Goal: Task Accomplishment & Management: Manage account settings

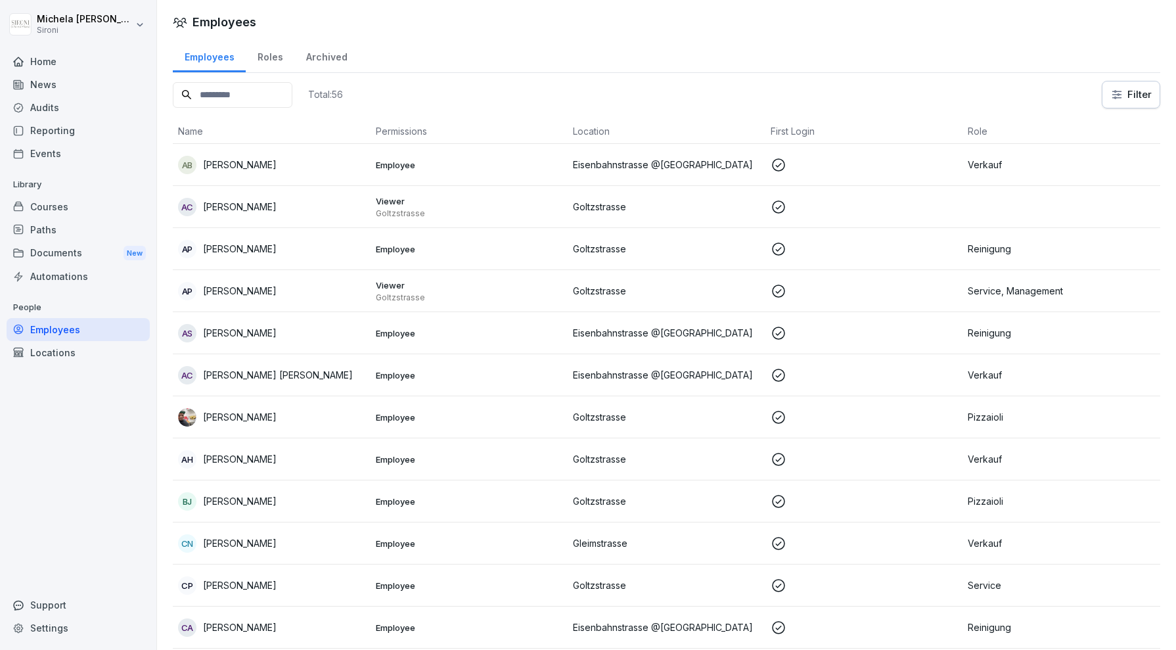
click at [81, 58] on div "Home" at bounding box center [78, 61] width 143 height 23
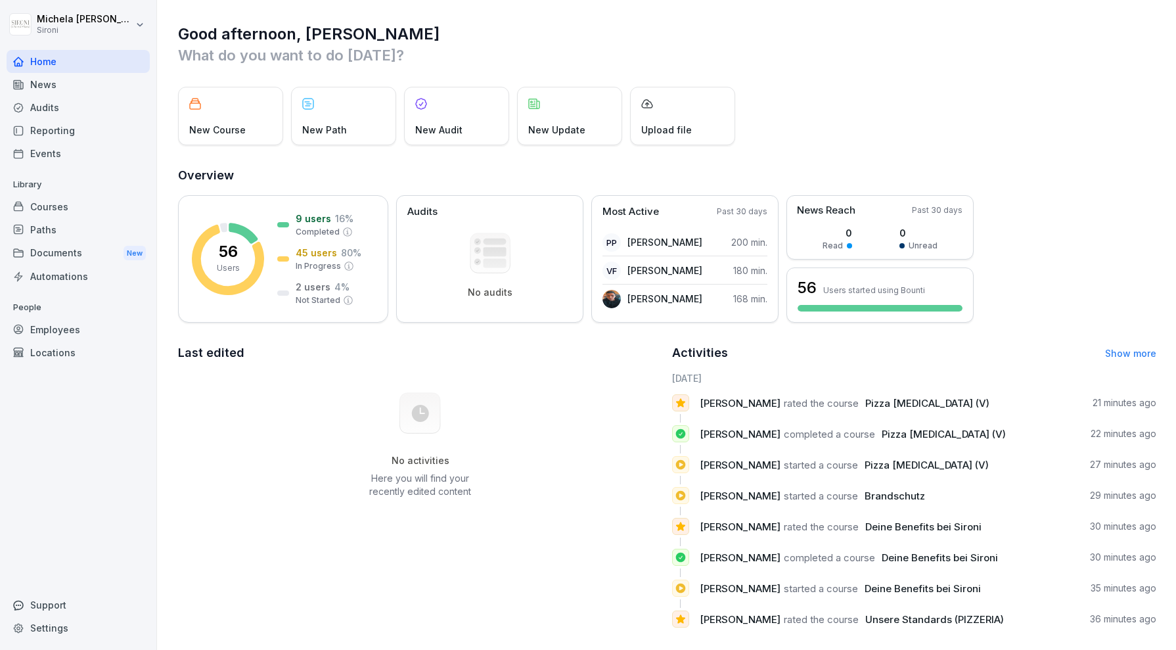
click at [133, 13] on html "Michela Mastrella Sironi Home News Audits Reporting Events Library Courses Path…" at bounding box center [588, 325] width 1176 height 650
click at [89, 56] on div "Settings" at bounding box center [84, 59] width 130 height 24
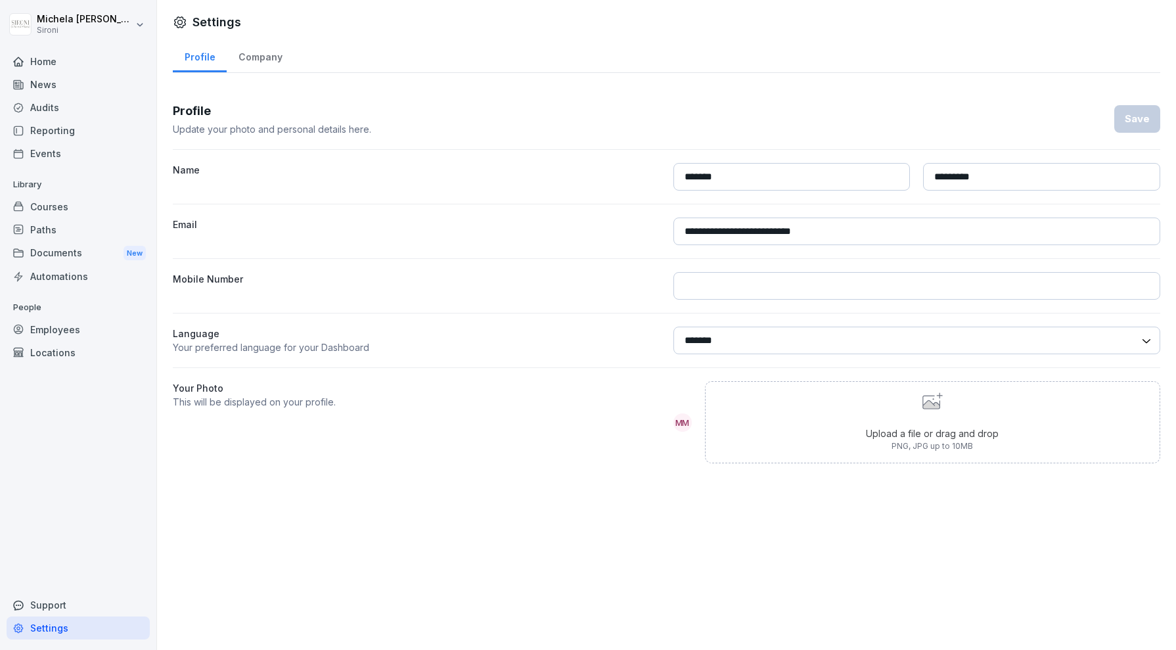
click at [108, 60] on div "Home" at bounding box center [78, 61] width 143 height 23
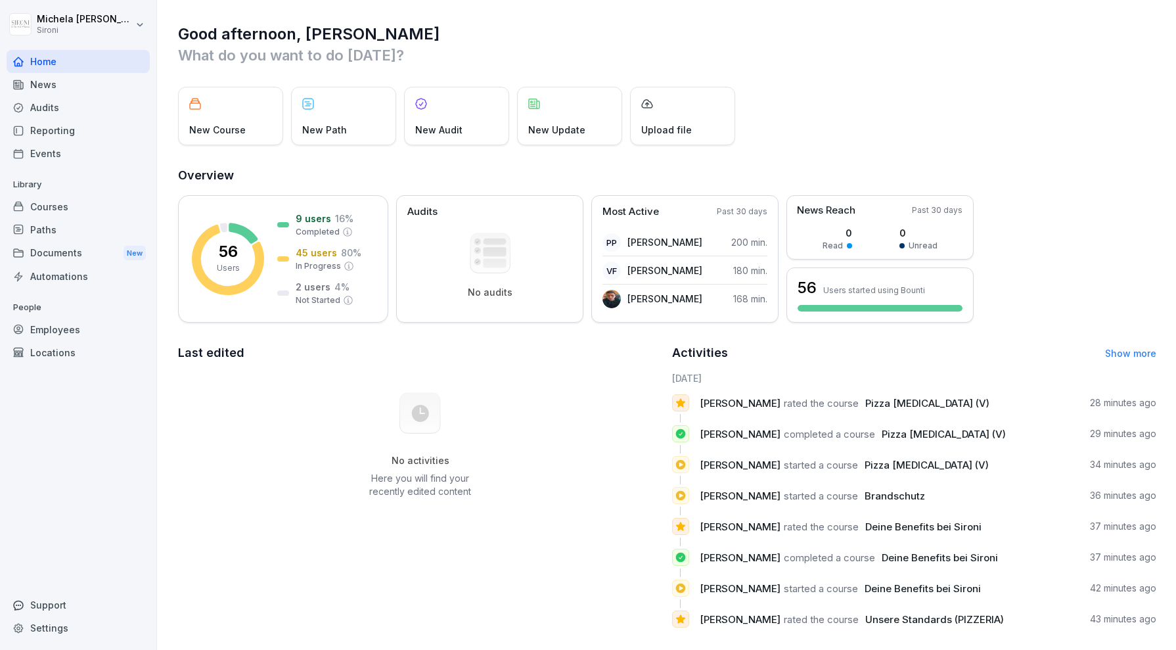
click at [87, 25] on html "Michela Mastrella Sironi Home News Audits Reporting Events Library Courses Path…" at bounding box center [588, 325] width 1176 height 650
click at [150, 483] on html "Michela Mastrella Sironi Home News Audits Reporting Events Library Courses Path…" at bounding box center [588, 325] width 1176 height 650
click at [139, 22] on html "Michela Mastrella Sironi Home News Audits Reporting Events Library Courses Path…" at bounding box center [588, 325] width 1176 height 650
click at [74, 83] on div "Sign out" at bounding box center [84, 83] width 130 height 24
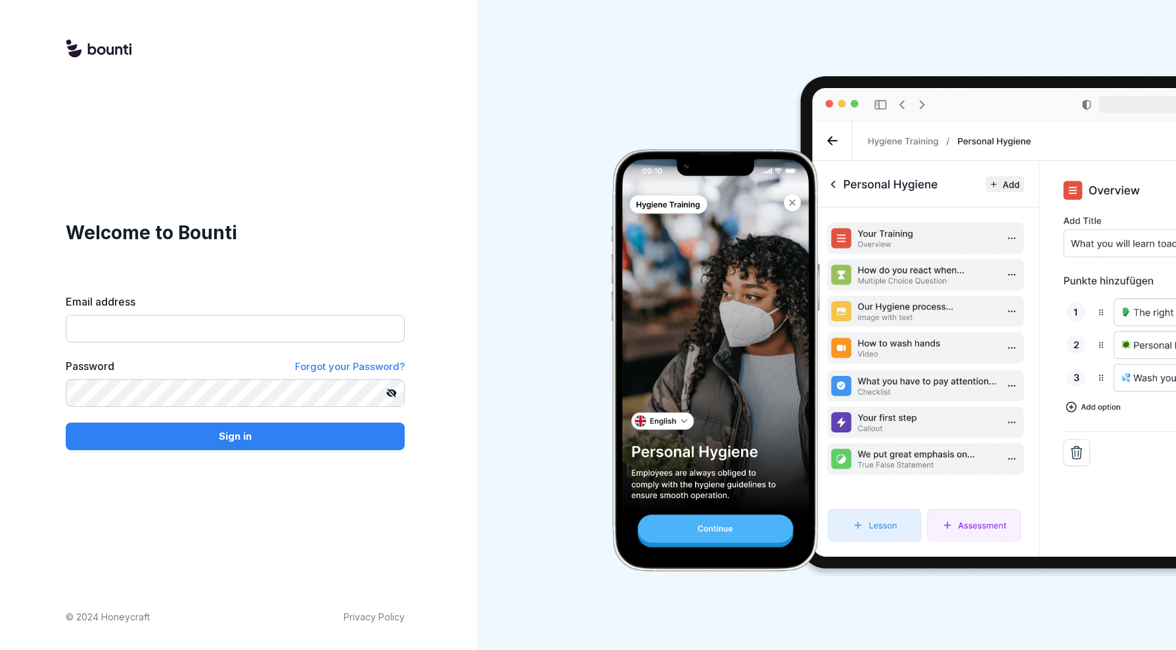
type input "**********"
click at [394, 389] on icon at bounding box center [391, 393] width 11 height 11
click at [239, 440] on p "Sign in" at bounding box center [235, 436] width 33 height 14
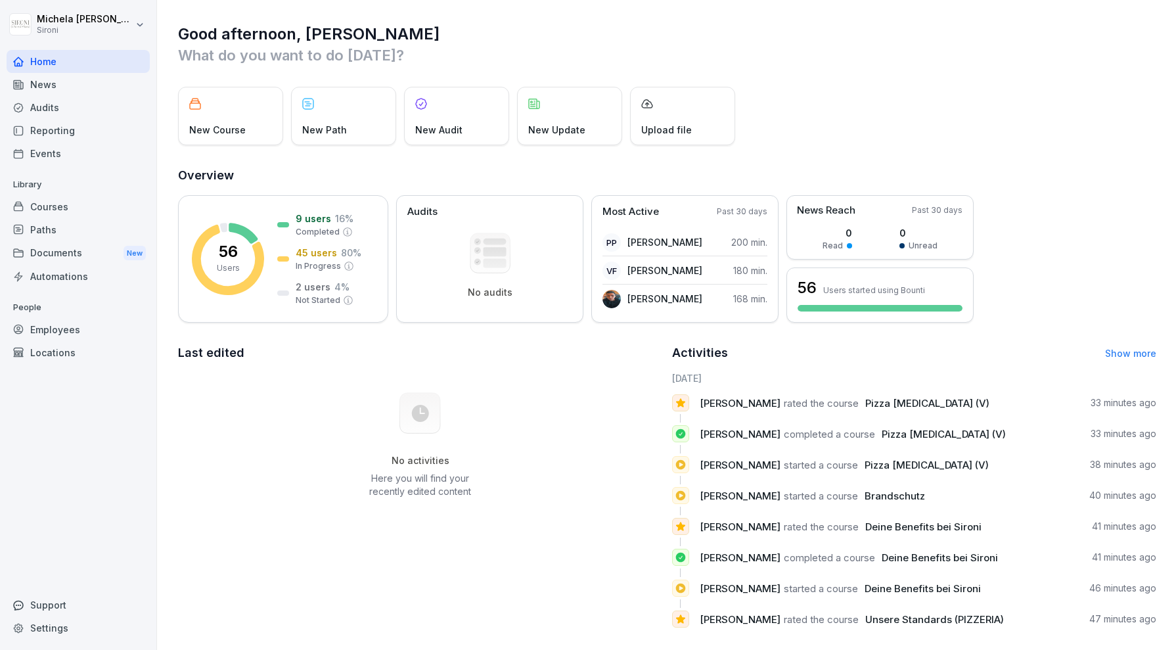
click at [66, 206] on div "Courses" at bounding box center [78, 206] width 143 height 23
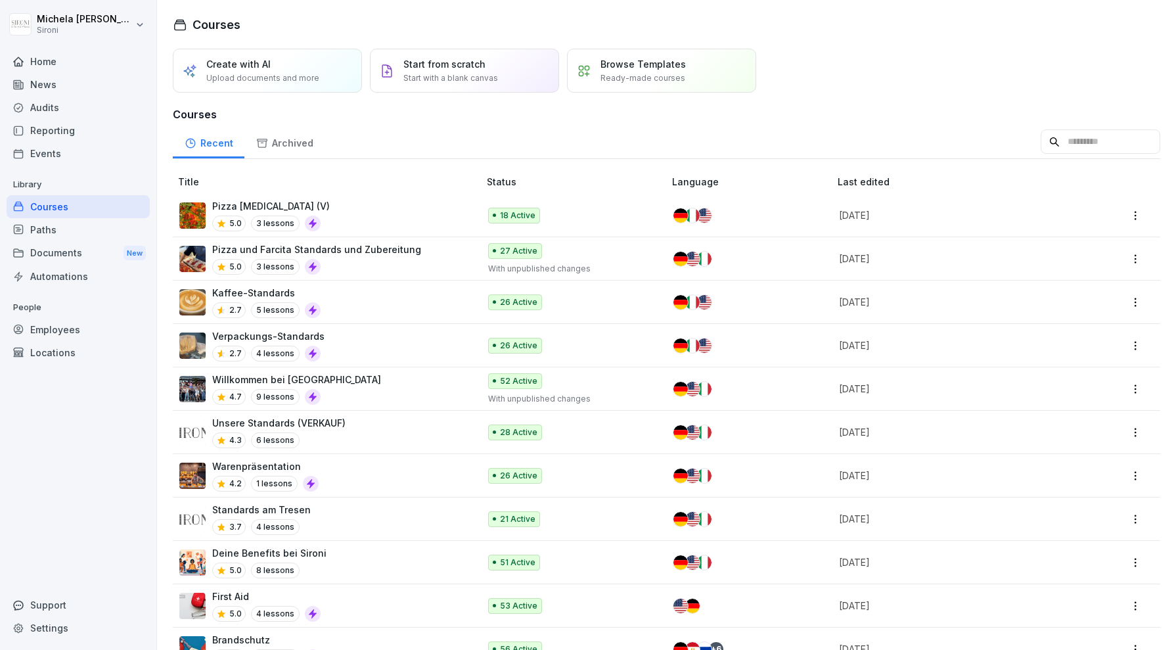
click at [39, 441] on div "Home News Audits Reporting Events Library Courses Paths Documents New Automatio…" at bounding box center [78, 342] width 143 height 601
click at [68, 326] on div "Employees" at bounding box center [78, 329] width 143 height 23
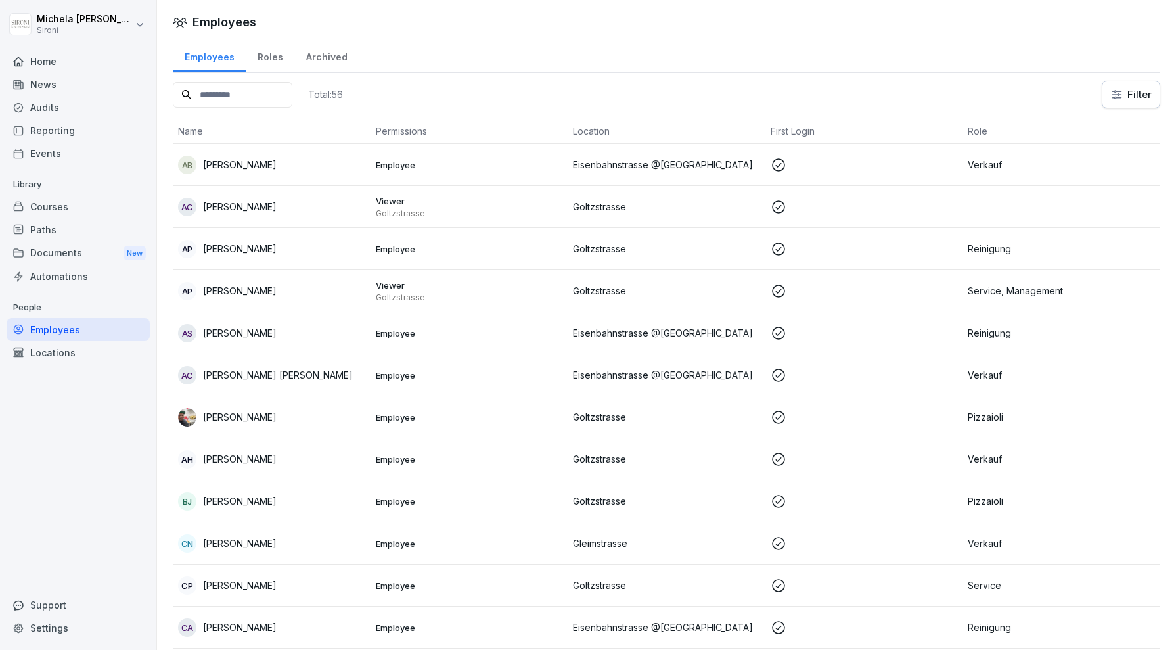
click at [72, 129] on div "Reporting" at bounding box center [78, 130] width 143 height 23
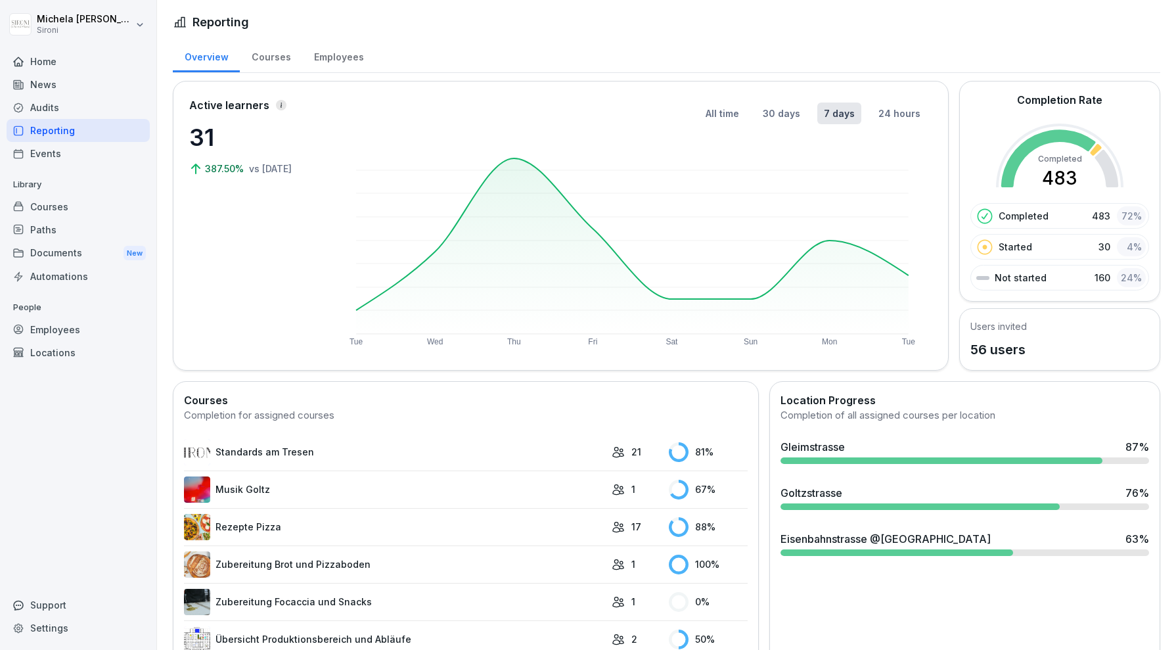
click at [342, 56] on div "Employees" at bounding box center [338, 56] width 73 height 34
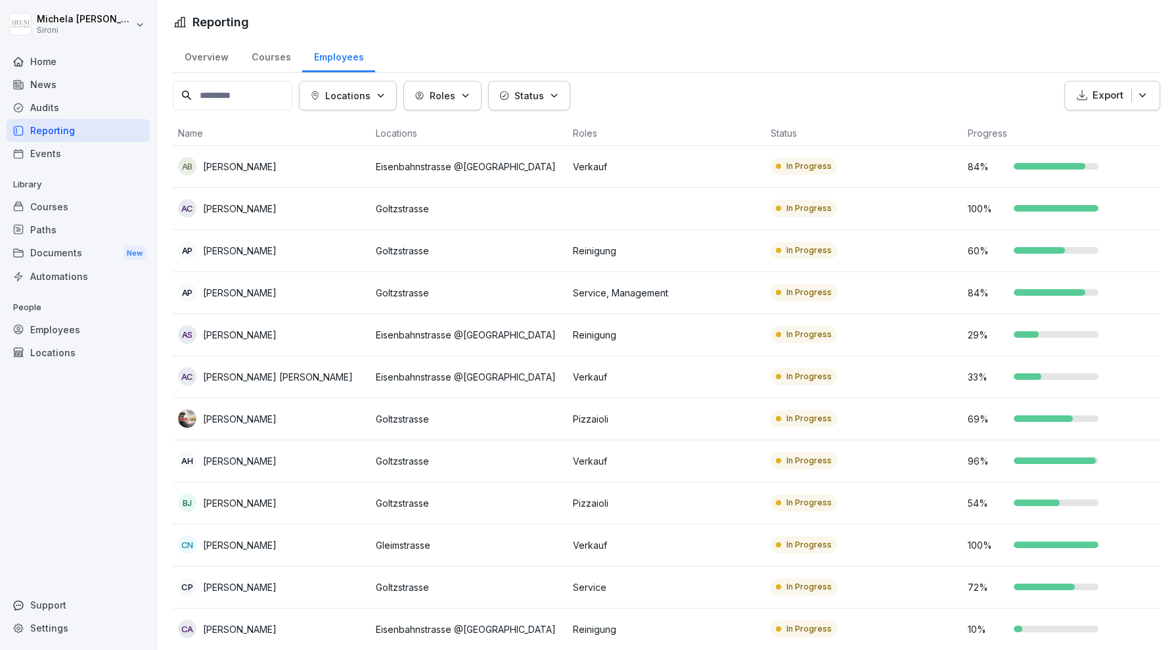
click at [66, 208] on div "Courses" at bounding box center [78, 206] width 143 height 23
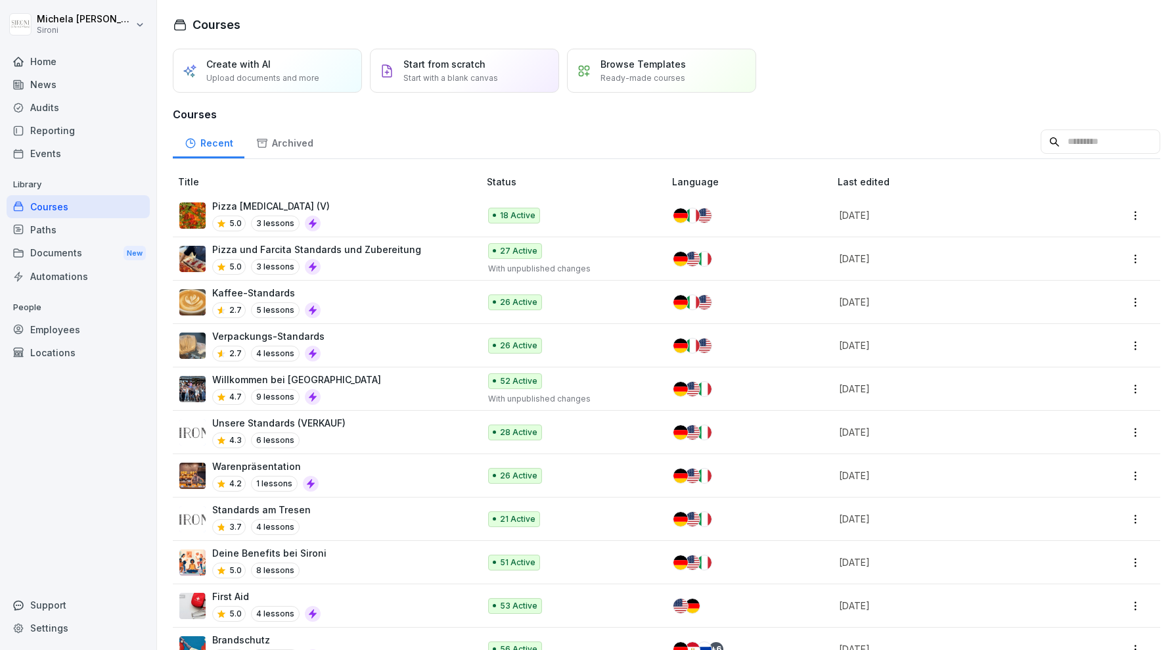
click at [1138, 212] on html "[PERSON_NAME] Sironi Home News Audits Reporting Events Library Courses Paths Do…" at bounding box center [588, 325] width 1176 height 650
click at [1078, 235] on link "Edit" at bounding box center [1080, 240] width 127 height 24
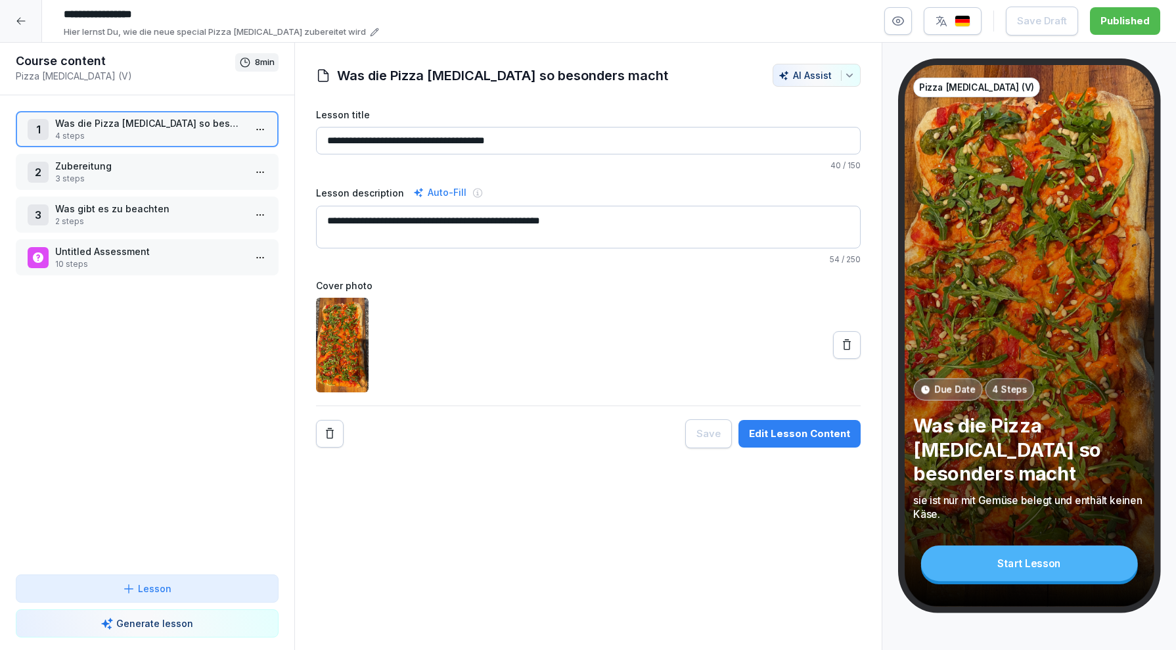
click at [21, 25] on icon at bounding box center [21, 21] width 11 height 11
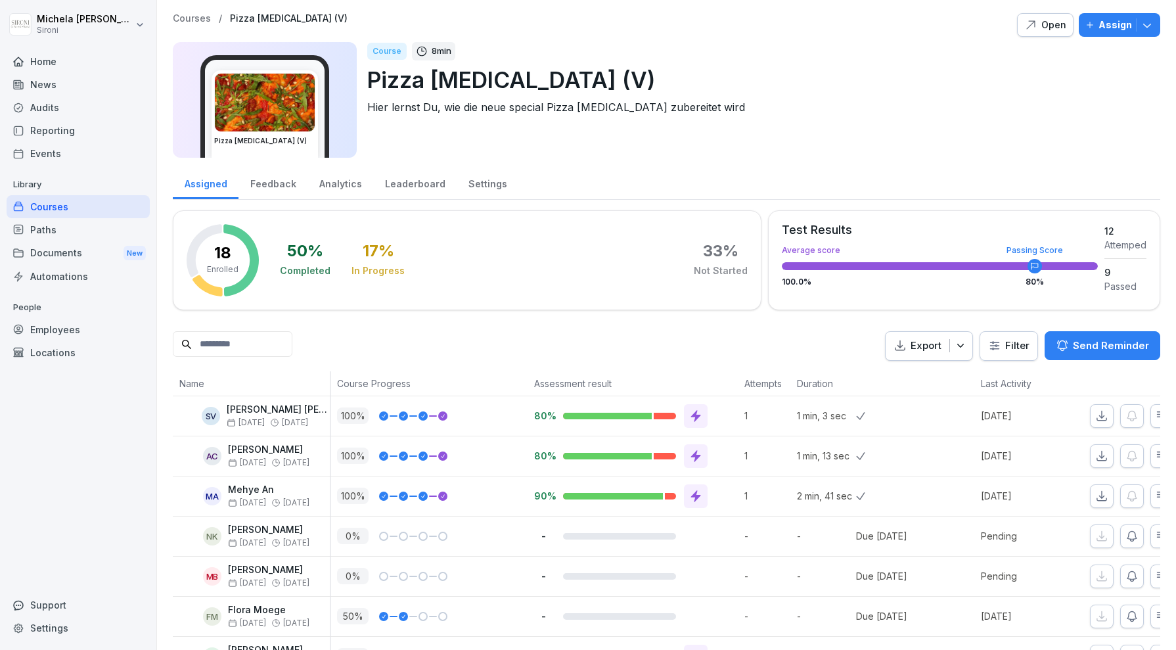
click at [186, 20] on p "Courses" at bounding box center [192, 18] width 38 height 11
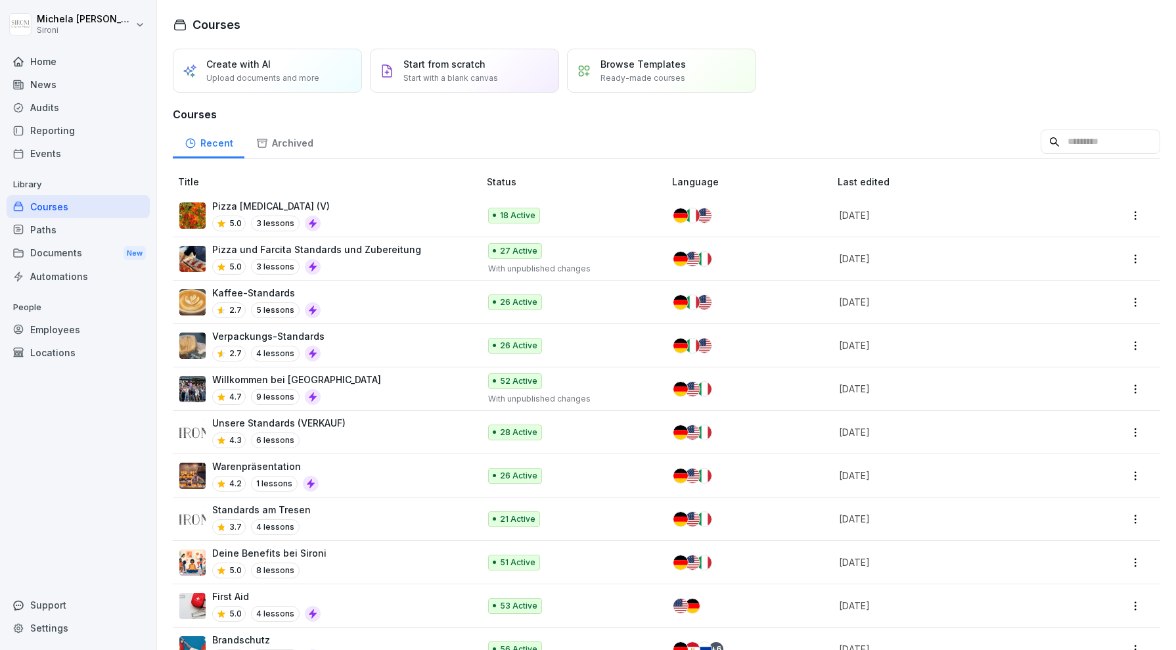
click at [1138, 218] on html "[PERSON_NAME] Sironi Home News Audits Reporting Events Library Courses Paths Do…" at bounding box center [588, 325] width 1176 height 650
click at [577, 124] on html "[PERSON_NAME] Sironi Home News Audits Reporting Events Library Courses Paths Do…" at bounding box center [588, 325] width 1176 height 650
click at [1136, 213] on html "[PERSON_NAME] Sironi Home News Audits Reporting Events Library Courses Paths Do…" at bounding box center [588, 325] width 1176 height 650
click at [940, 107] on html "[PERSON_NAME] Sironi Home News Audits Reporting Events Library Courses Paths Do…" at bounding box center [588, 325] width 1176 height 650
